Goal: Task Accomplishment & Management: Manage account settings

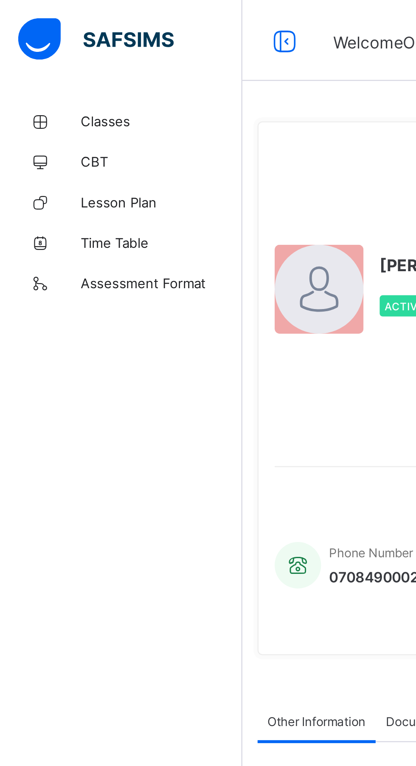
click at [46, 49] on span "Classes" at bounding box center [68, 51] width 68 height 7
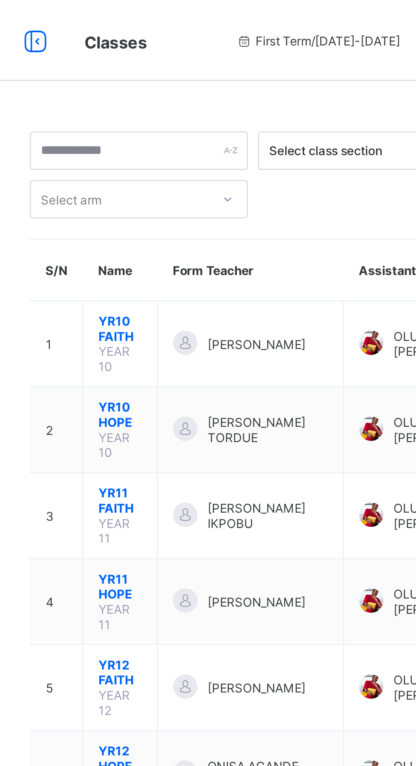
click at [151, 140] on span "YR10 FAITH" at bounding box center [155, 138] width 18 height 13
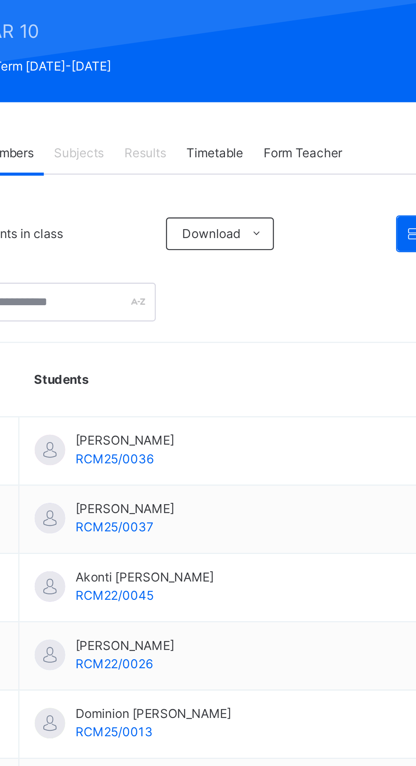
click at [235, 196] on span "Timetable" at bounding box center [234, 193] width 24 height 8
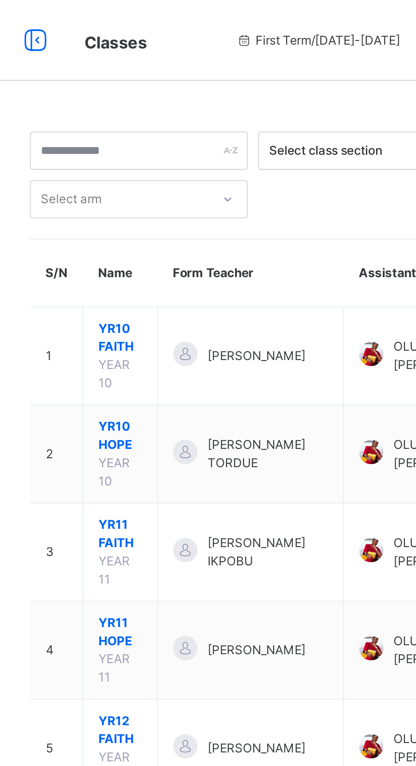
click at [153, 178] on span "YR10 HOPE" at bounding box center [155, 182] width 18 height 15
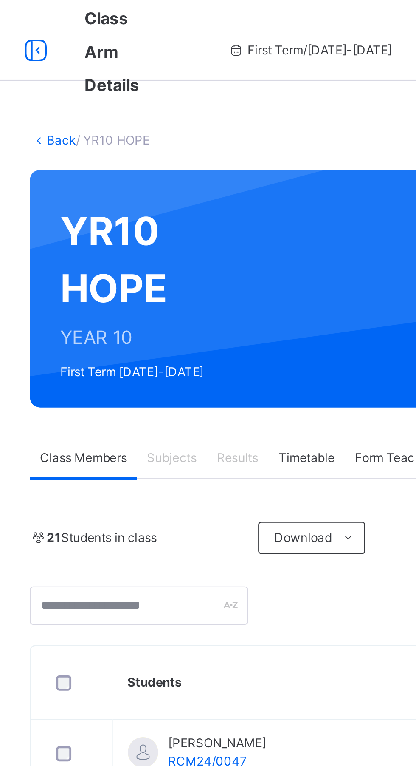
click at [236, 191] on span "Timetable" at bounding box center [234, 193] width 24 height 8
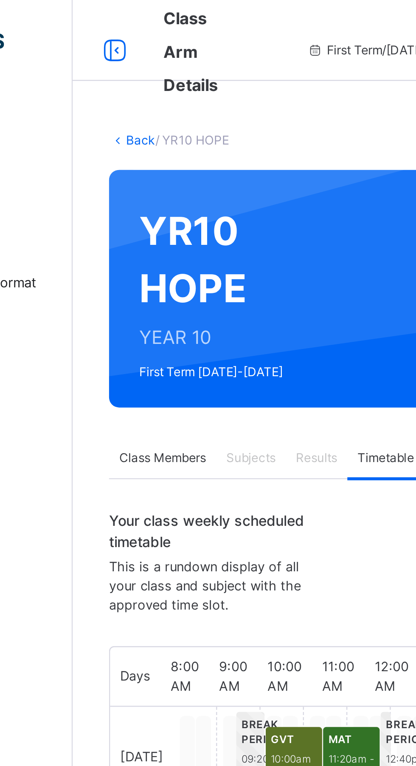
click at [125, 60] on link "Back" at bounding box center [131, 59] width 12 height 6
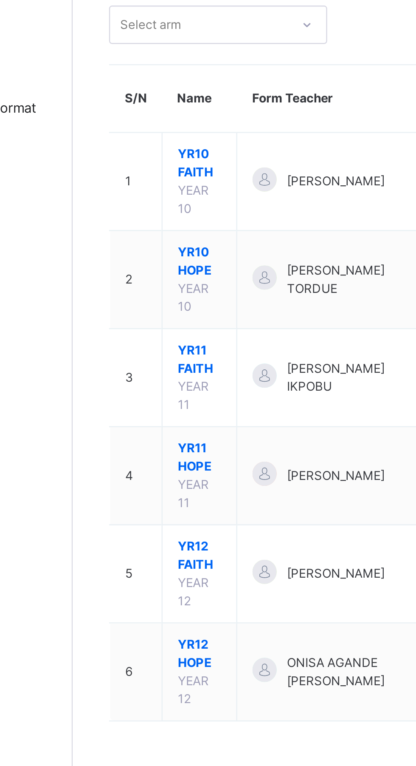
click at [159, 217] on span "YR11 FAITH" at bounding box center [155, 224] width 18 height 15
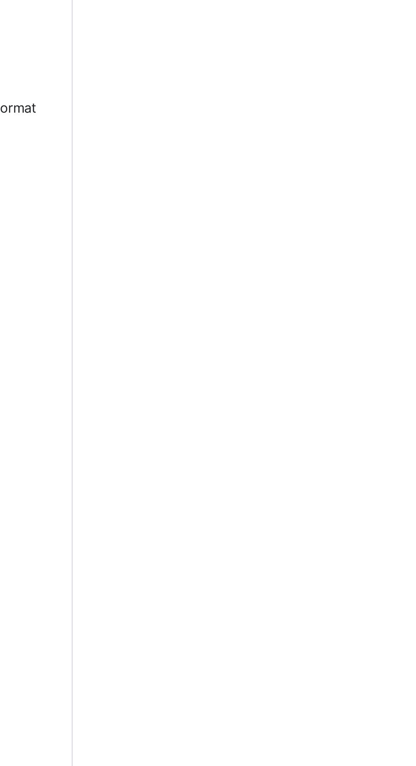
click at [75, 414] on div "Classes CBT Lesson Plan Time Table Assessment Format Help" at bounding box center [51, 400] width 102 height 732
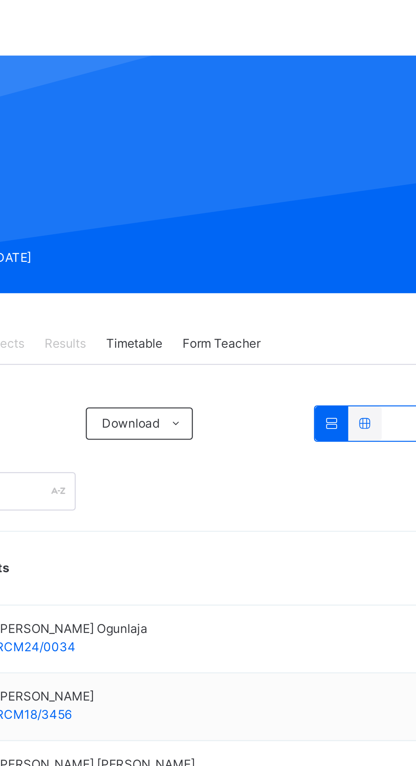
click at [234, 197] on div "Timetable" at bounding box center [234, 192] width 32 height 17
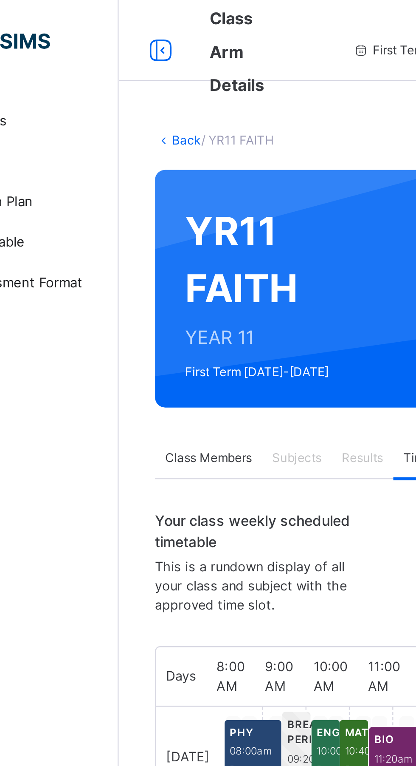
click at [126, 59] on link "Back" at bounding box center [131, 59] width 12 height 6
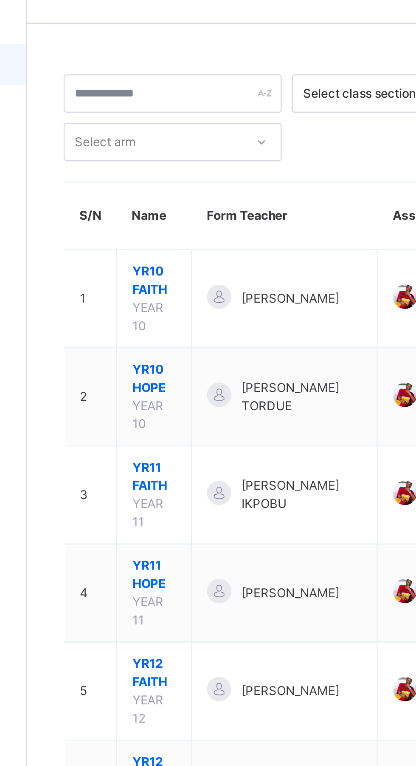
click at [150, 258] on span "YR11 HOPE" at bounding box center [155, 265] width 18 height 15
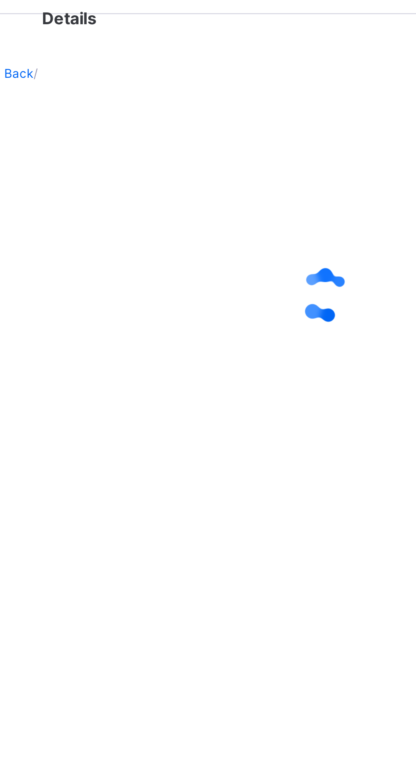
click at [181, 253] on div "Back /" at bounding box center [259, 383] width 314 height 766
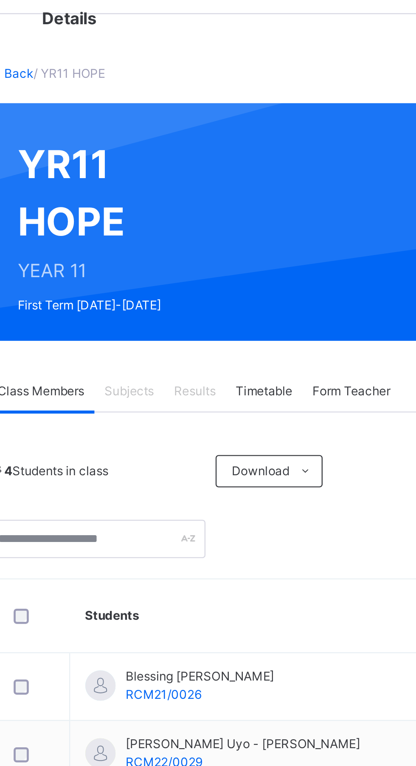
click at [235, 190] on span "Timetable" at bounding box center [234, 193] width 24 height 8
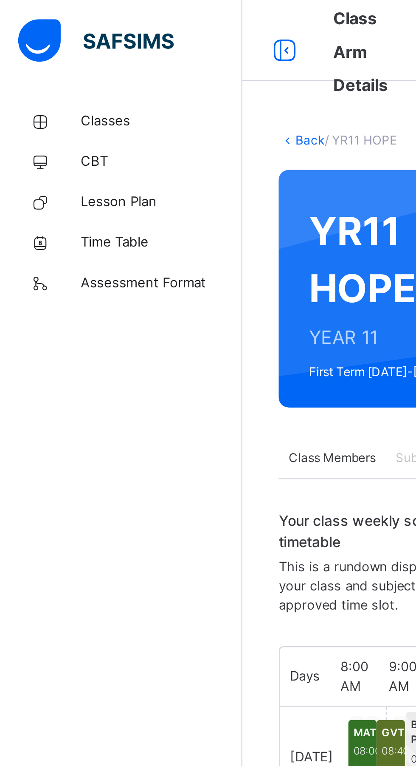
click at [126, 61] on link "Back" at bounding box center [131, 59] width 12 height 6
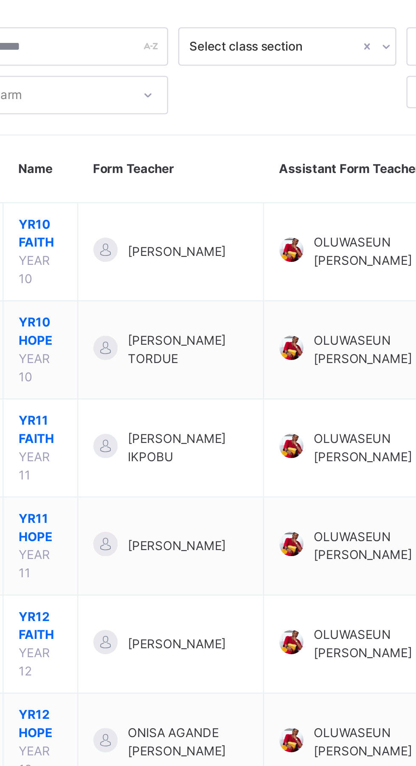
click at [152, 299] on span "YR12 FAITH" at bounding box center [155, 306] width 18 height 15
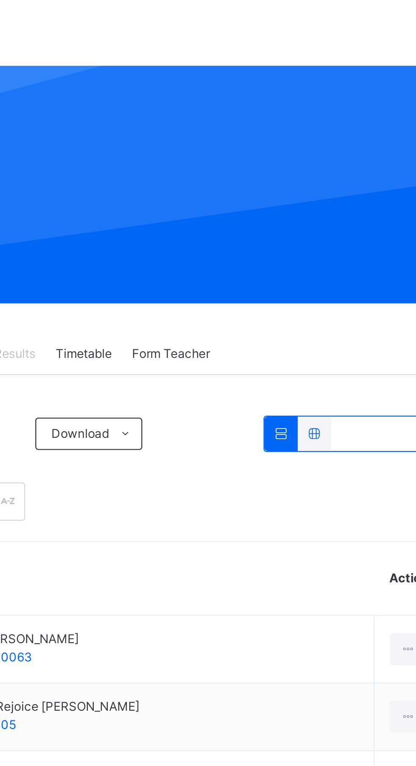
click at [240, 192] on span "Timetable" at bounding box center [234, 193] width 24 height 8
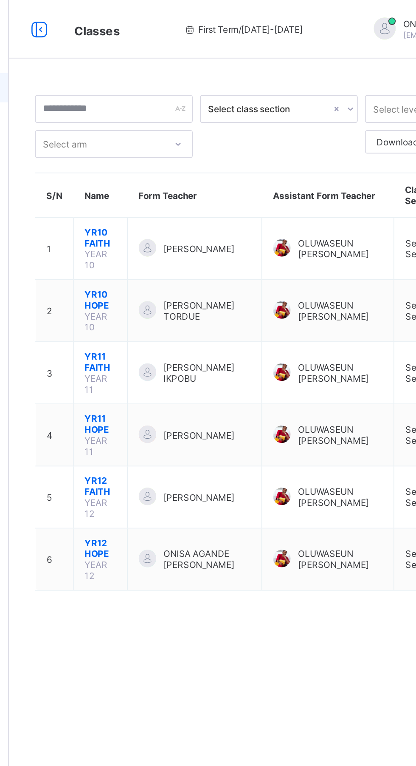
click at [158, 276] on span "YR12 FAITH" at bounding box center [155, 282] width 18 height 13
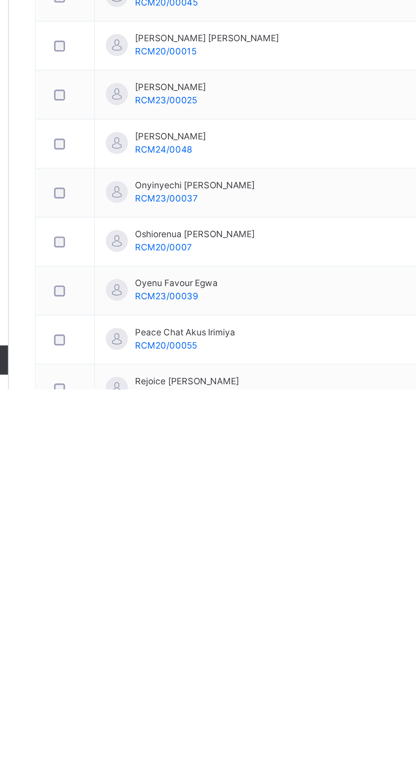
scroll to position [494, 0]
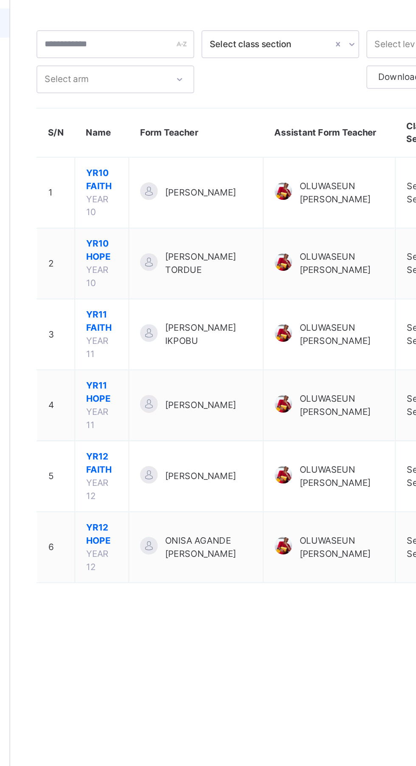
click at [151, 258] on span "YR11 HOPE" at bounding box center [155, 265] width 18 height 15
click at [155, 299] on span "YR12 FAITH" at bounding box center [155, 306] width 18 height 15
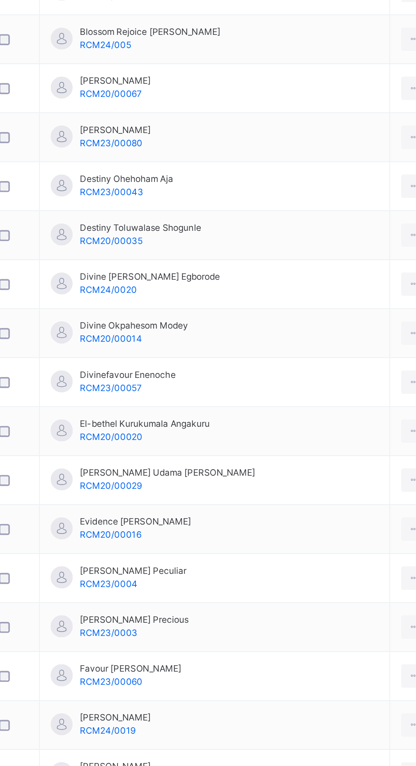
scroll to position [184, 0]
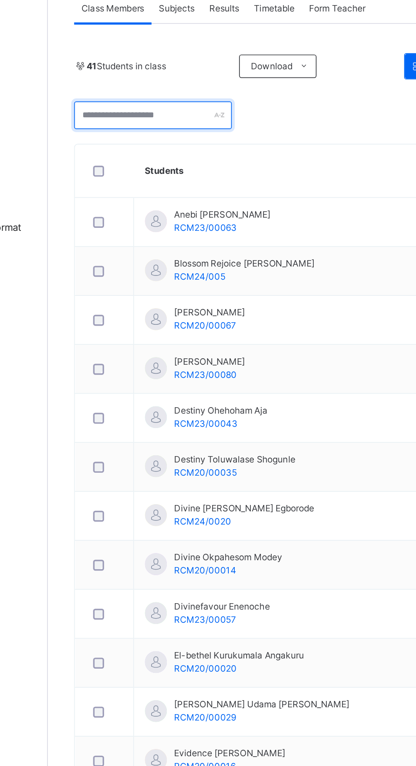
click at [201, 71] on div at bounding box center [163, 70] width 92 height 16
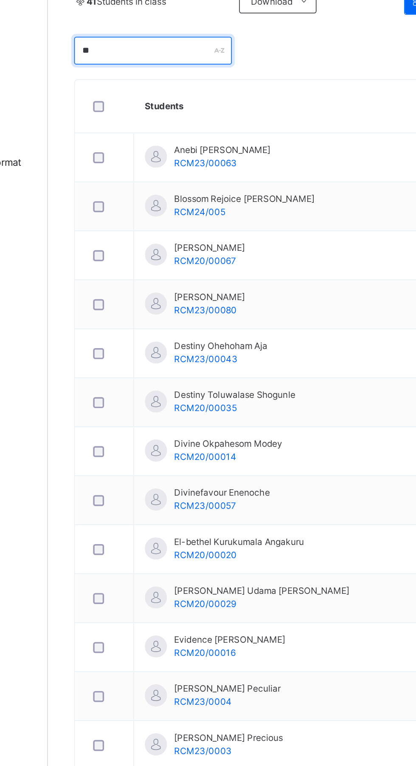
scroll to position [0, 0]
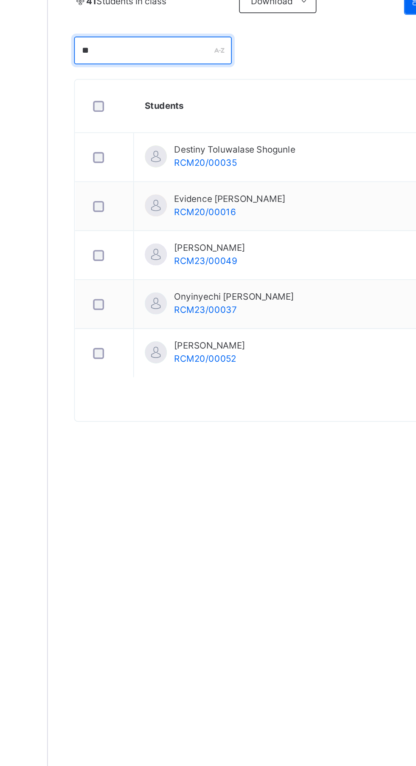
type input "*"
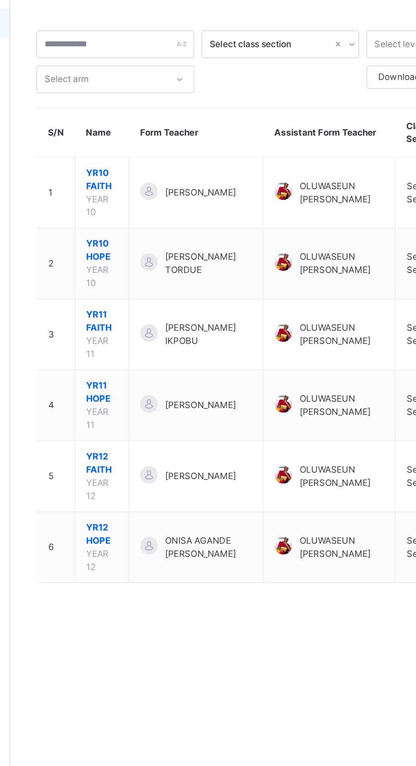
click at [155, 217] on span "YR11 FAITH" at bounding box center [155, 224] width 18 height 15
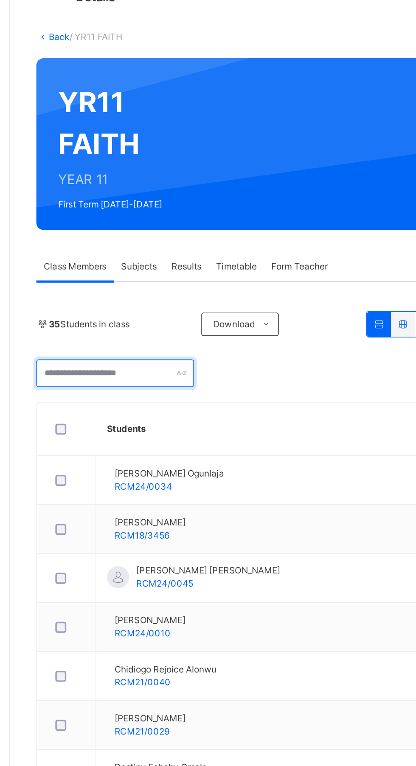
click at [139, 255] on input "text" at bounding box center [163, 254] width 92 height 16
click at [190, 258] on input "text" at bounding box center [163, 254] width 92 height 16
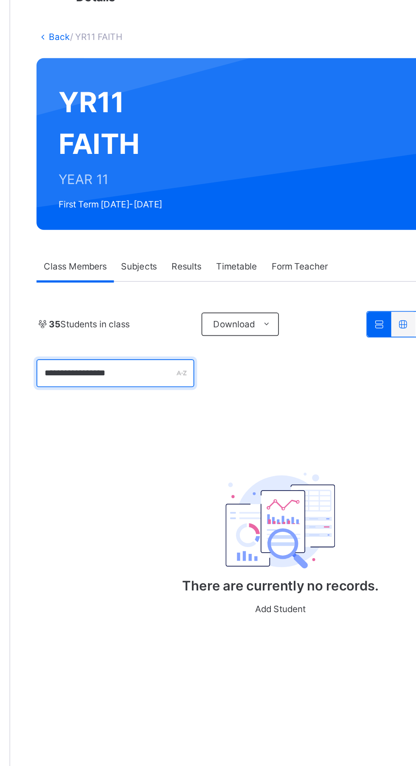
type input "**********"
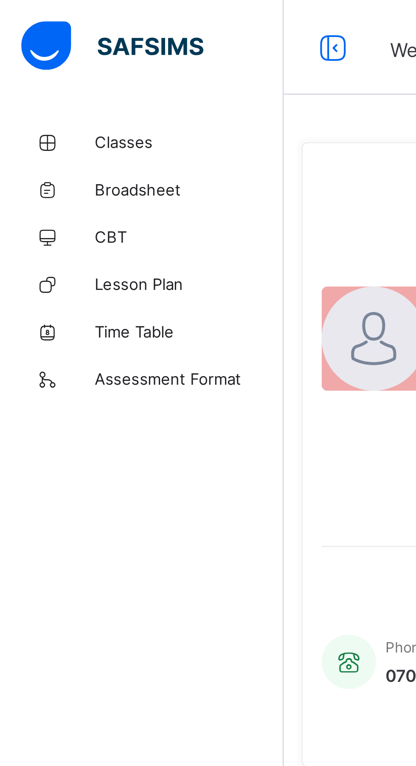
click at [47, 49] on span "Classes" at bounding box center [68, 51] width 68 height 7
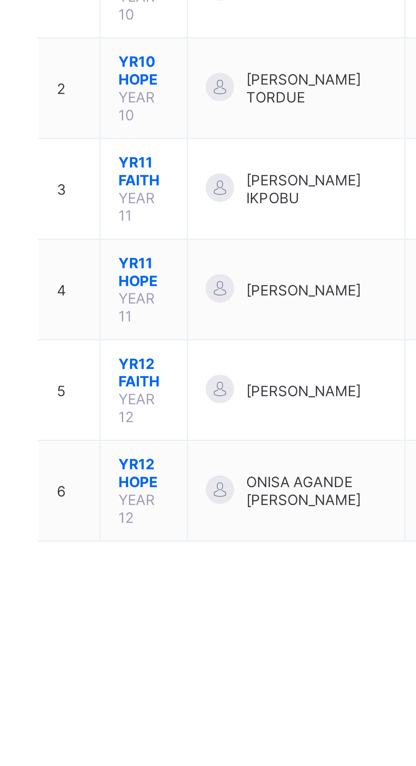
click at [155, 312] on span "YR12 HOPE" at bounding box center [155, 318] width 18 height 13
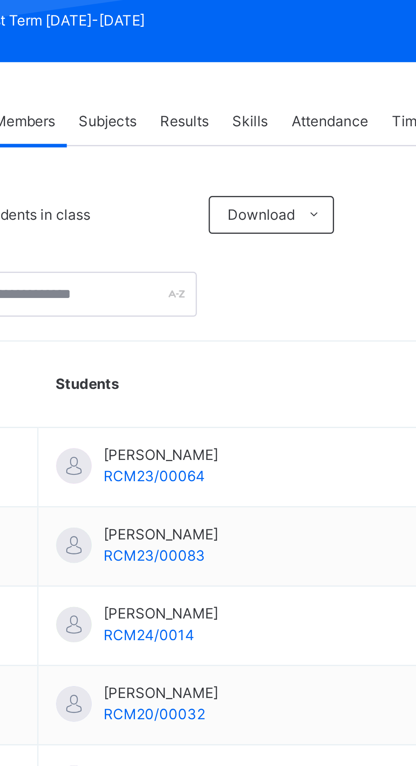
click at [263, 191] on span "Attendance" at bounding box center [257, 193] width 28 height 8
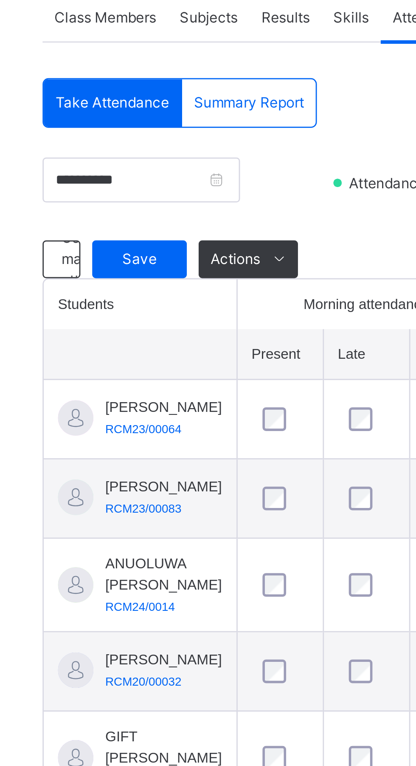
click at [153, 278] on span "Save" at bounding box center [152, 279] width 21 height 8
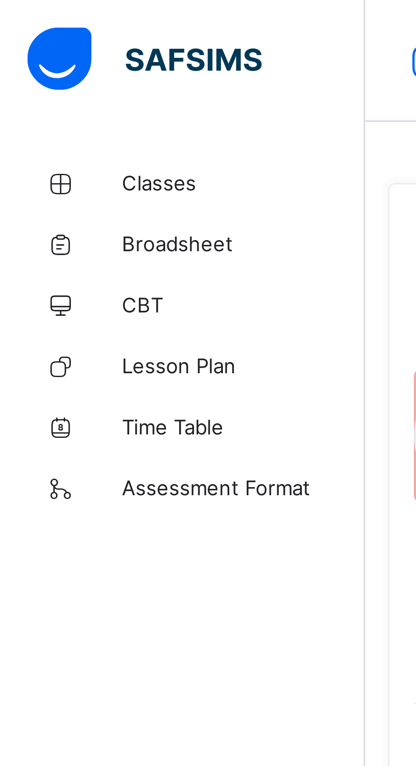
click at [56, 55] on link "Classes" at bounding box center [51, 50] width 102 height 17
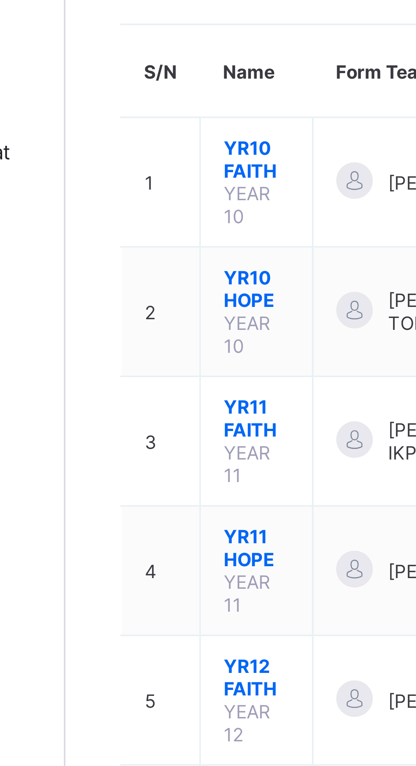
click at [159, 204] on span "YR11 FAITH" at bounding box center [155, 210] width 18 height 13
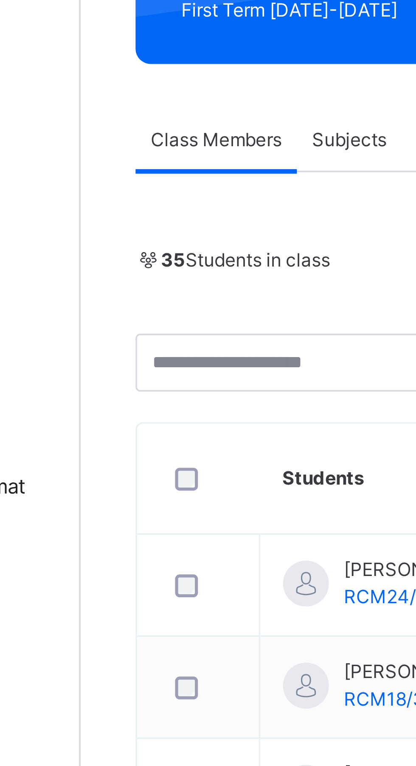
scroll to position [153, 0]
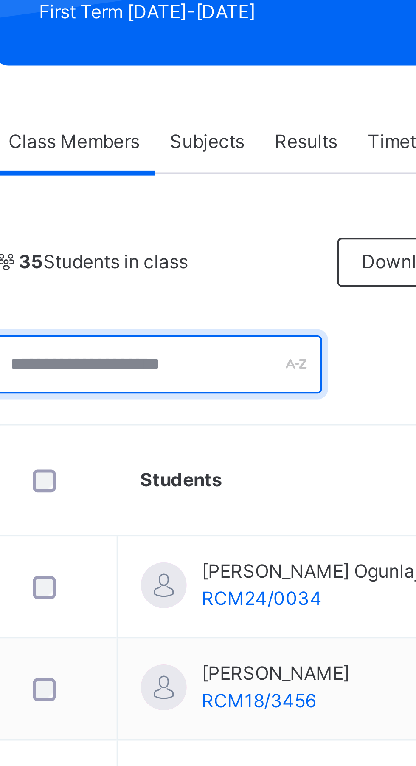
click at [193, 101] on input "text" at bounding box center [163, 101] width 92 height 16
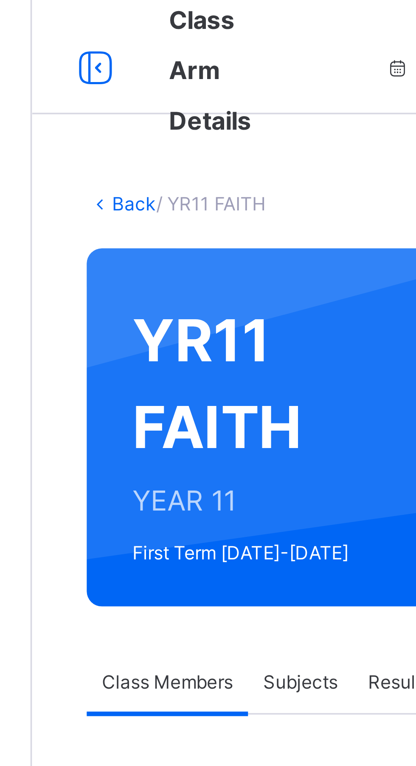
scroll to position [0, 0]
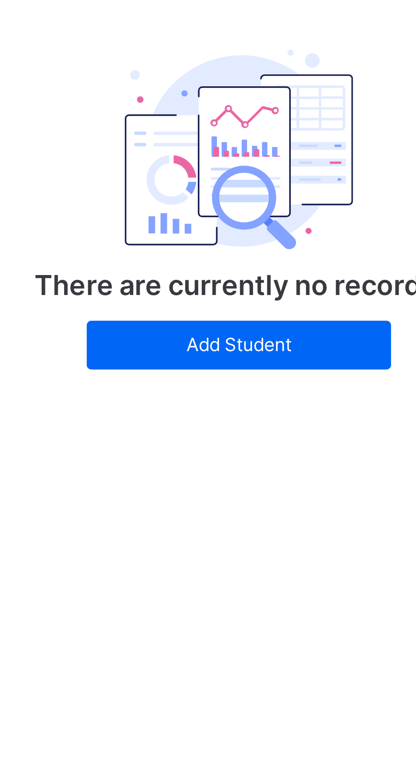
type input "**********"
